Goal: Task Accomplishment & Management: Manage account settings

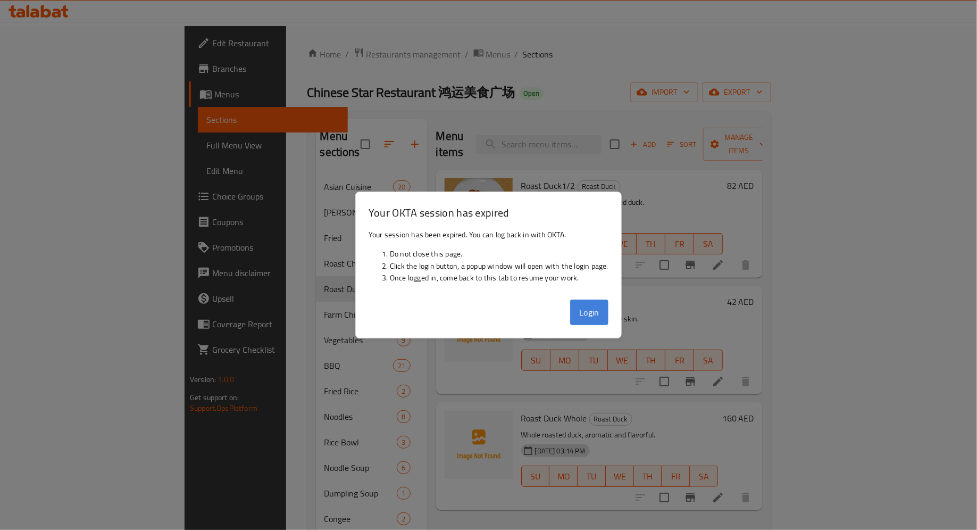
click at [586, 306] on button "Login" at bounding box center [589, 313] width 38 height 26
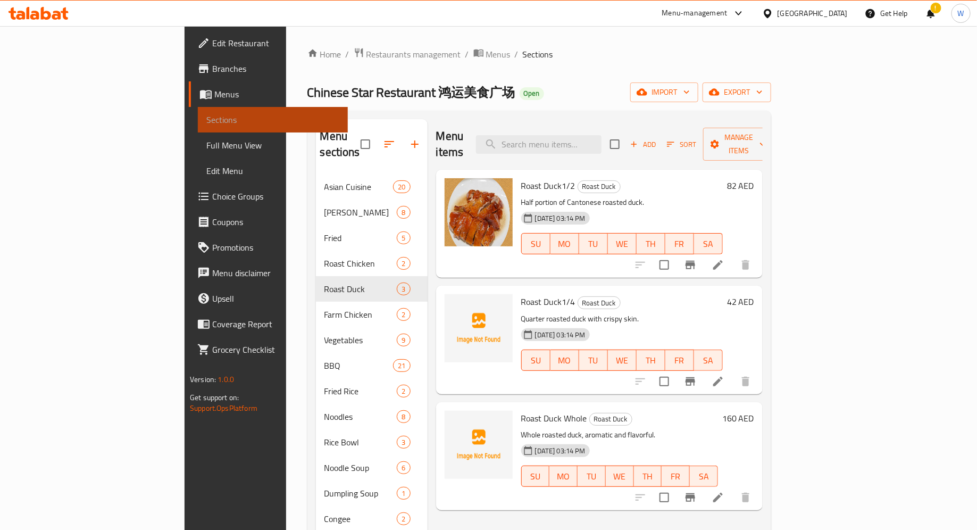
click at [198, 107] on link "Sections" at bounding box center [273, 120] width 150 height 26
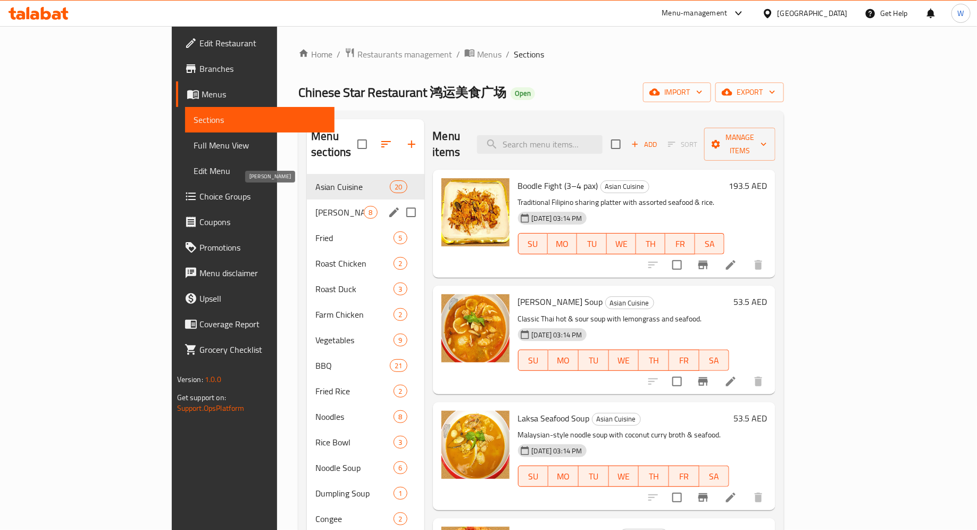
click at [315, 206] on span "[PERSON_NAME]" at bounding box center [339, 212] width 48 height 13
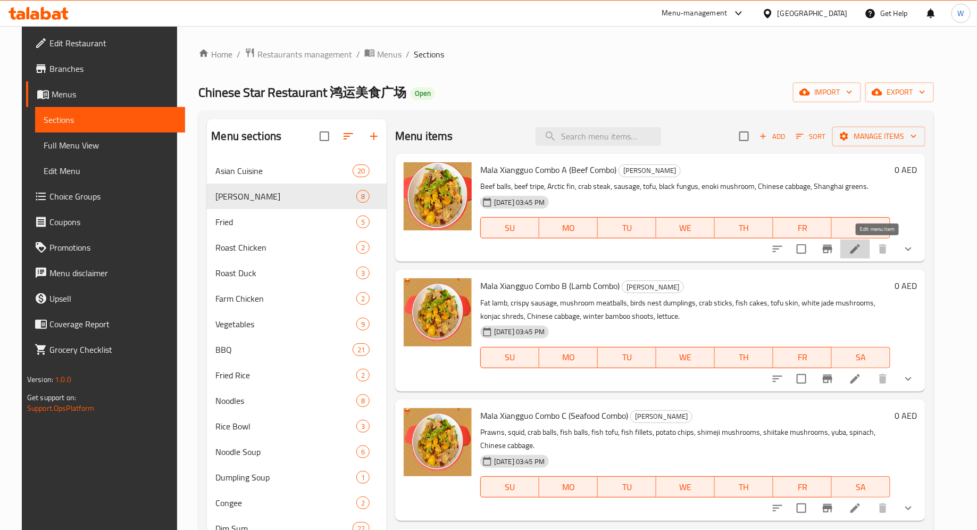
click at [862, 252] on icon at bounding box center [855, 249] width 13 height 13
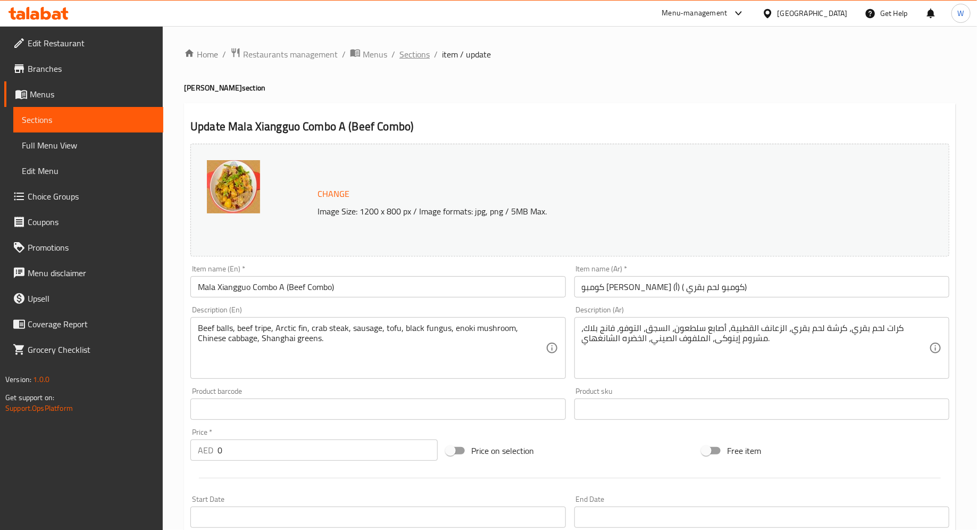
click at [403, 53] on span "Sections" at bounding box center [415, 54] width 30 height 13
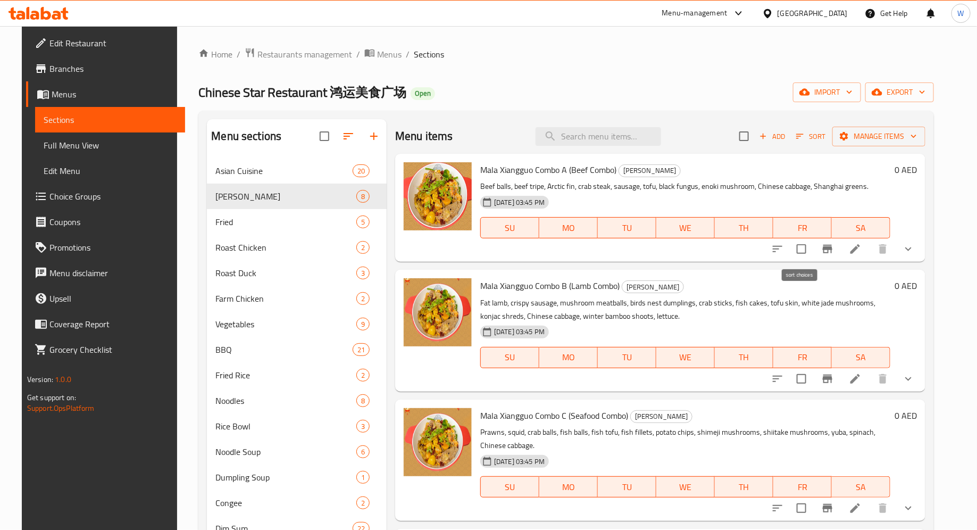
click at [784, 254] on icon "sort-choices" at bounding box center [777, 249] width 13 height 13
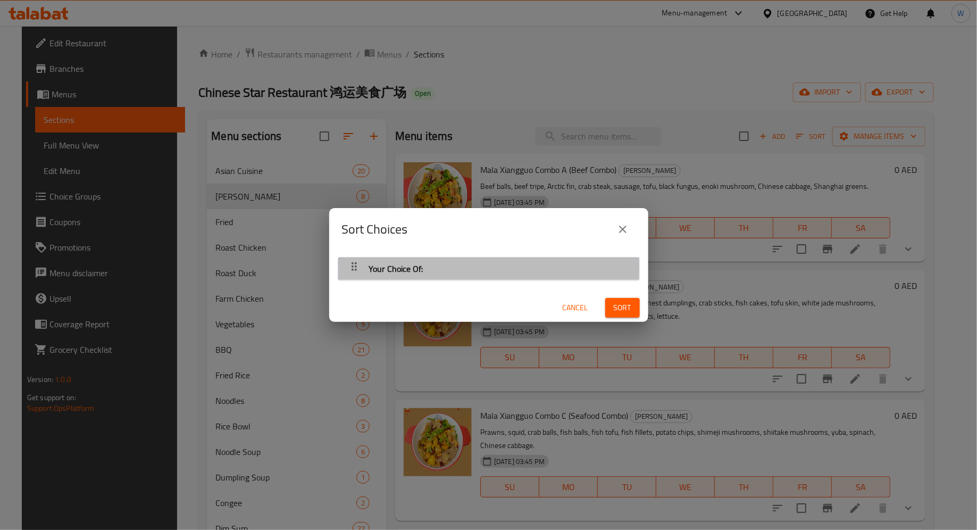
click at [553, 267] on div "Your Choice Of:" at bounding box center [489, 269] width 290 height 26
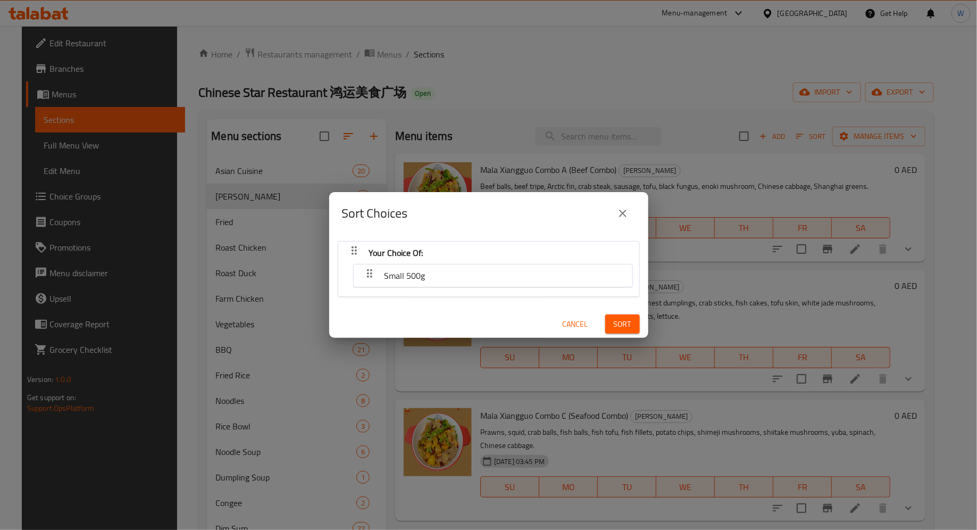
click at [376, 276] on div "button" at bounding box center [369, 276] width 21 height 26
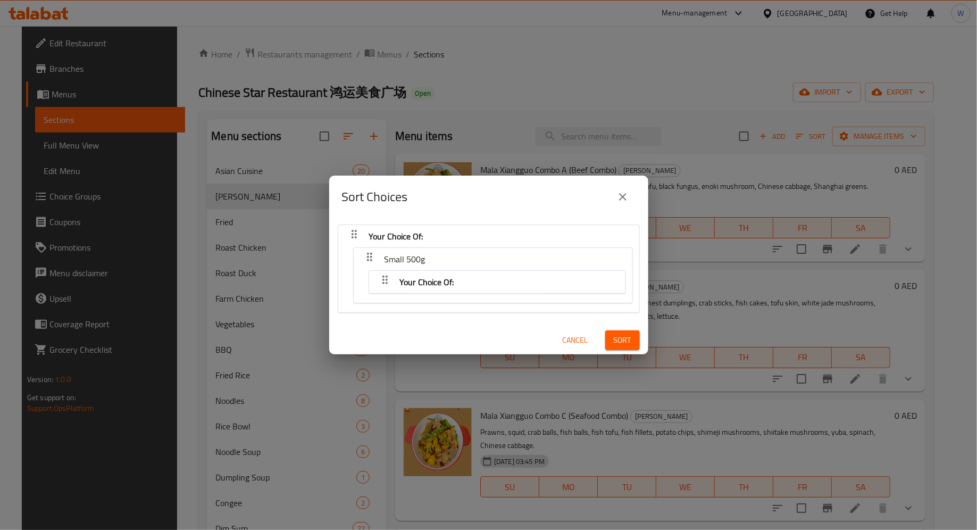
click at [624, 189] on button "close" at bounding box center [623, 197] width 26 height 26
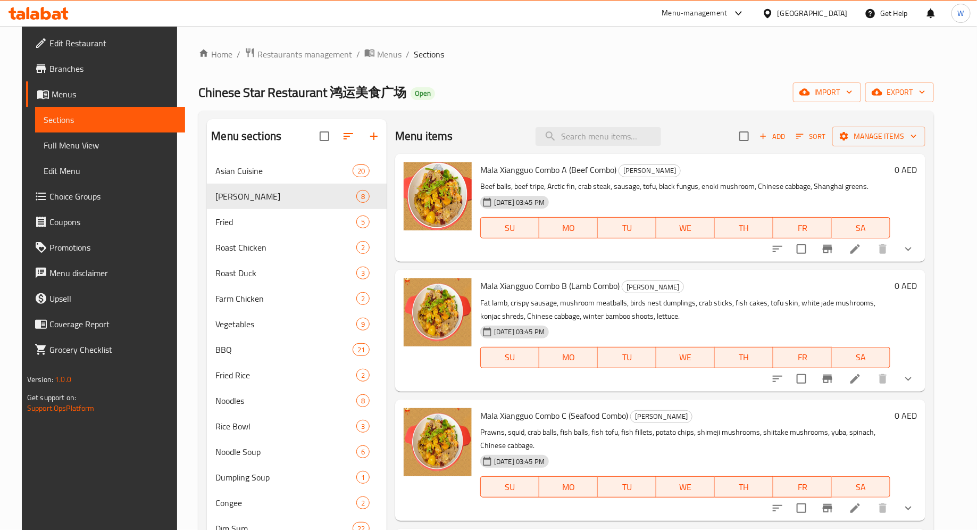
click at [870, 381] on li at bounding box center [856, 378] width 30 height 19
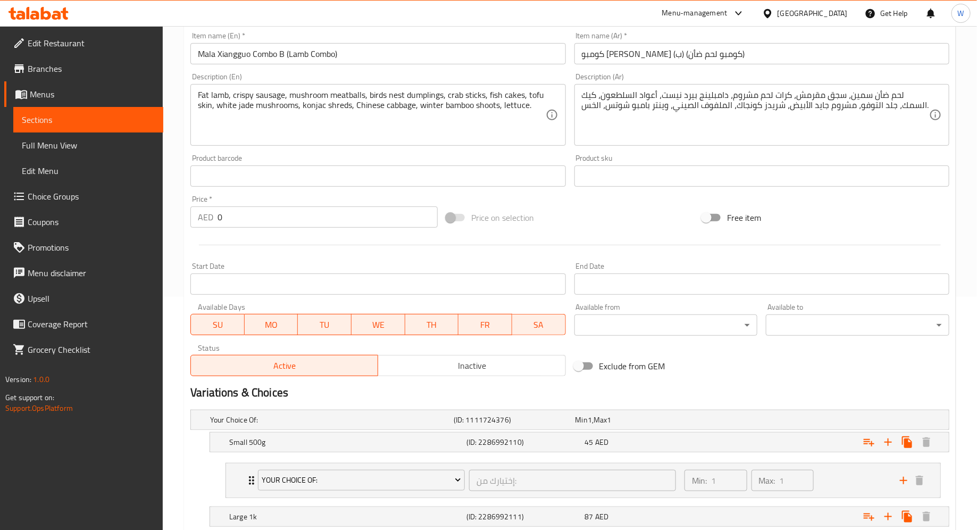
scroll to position [346, 0]
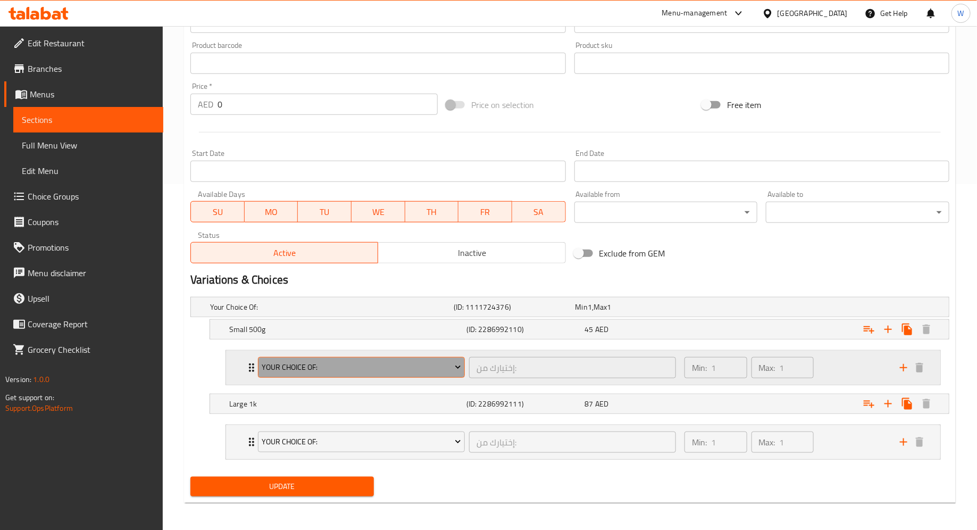
click at [422, 370] on span "Your Choice Of:" at bounding box center [361, 367] width 199 height 13
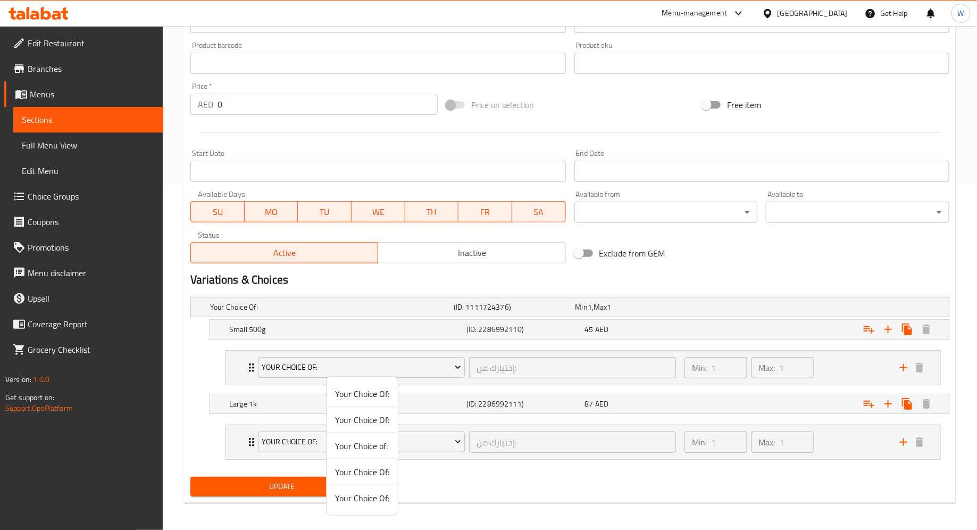
click at [518, 481] on div at bounding box center [488, 265] width 977 height 530
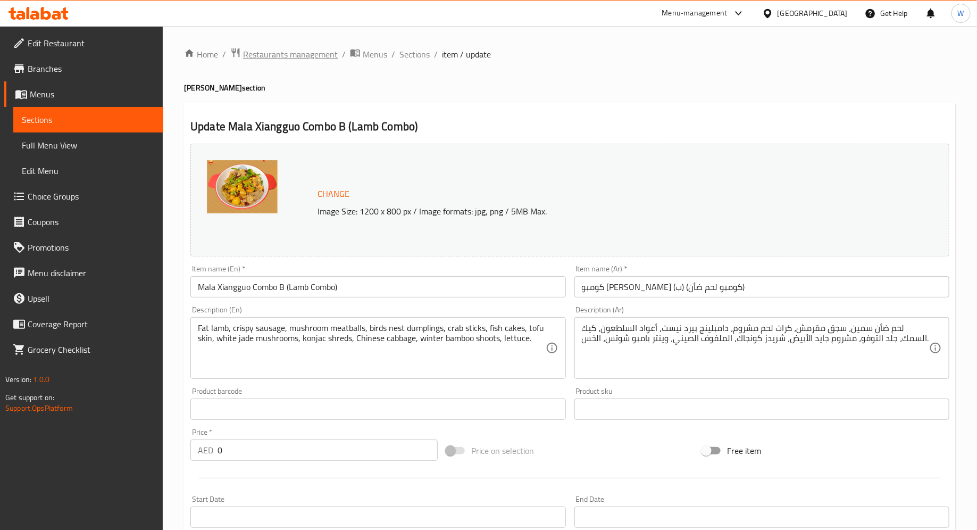
click at [280, 57] on span "Restaurants management" at bounding box center [290, 54] width 95 height 13
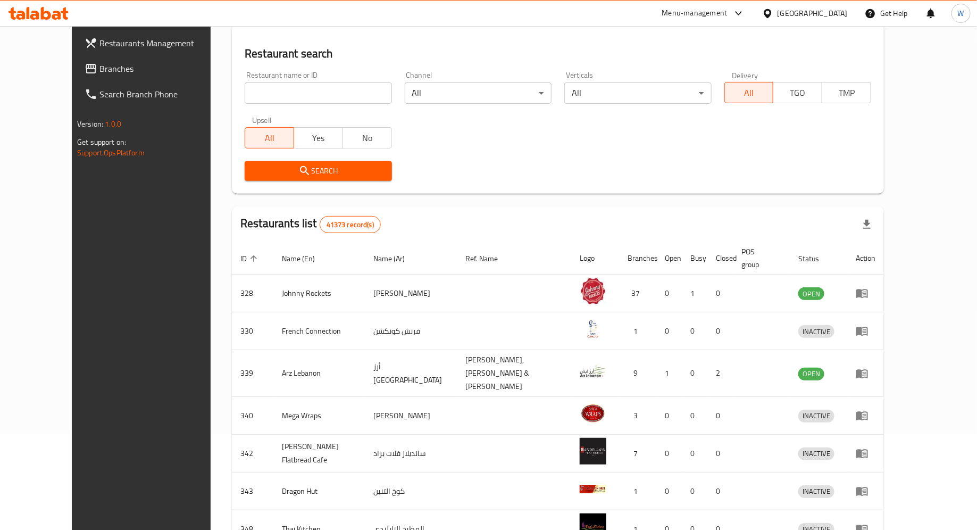
scroll to position [93, 0]
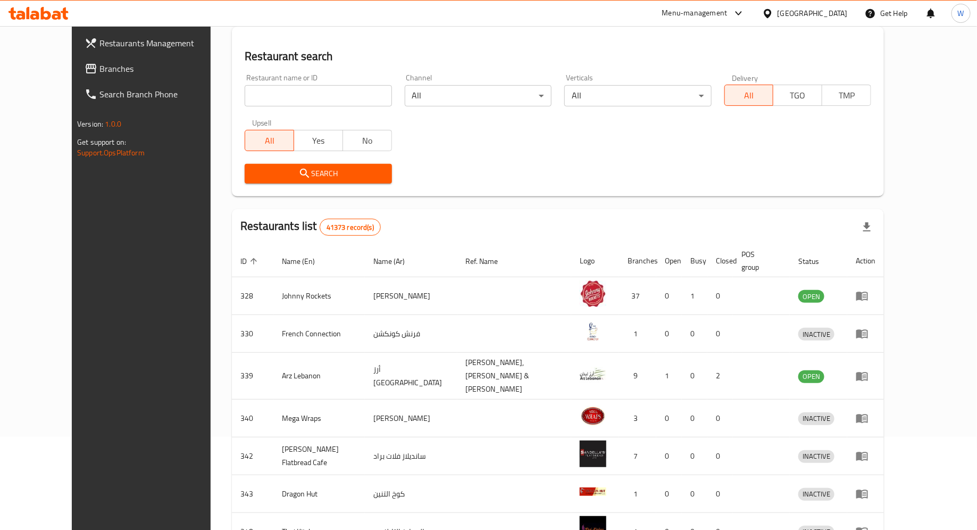
click at [300, 95] on input "search" at bounding box center [318, 95] width 147 height 21
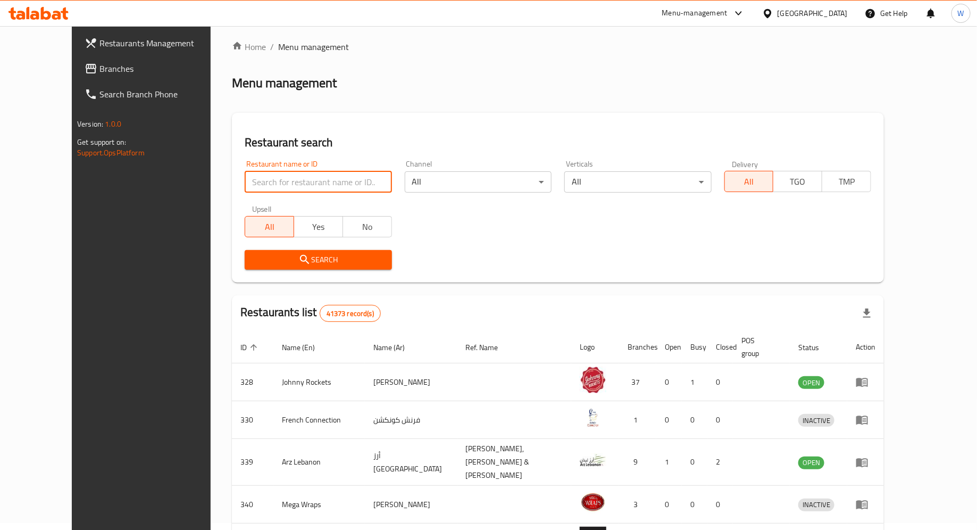
scroll to position [0, 0]
